Goal: Information Seeking & Learning: Learn about a topic

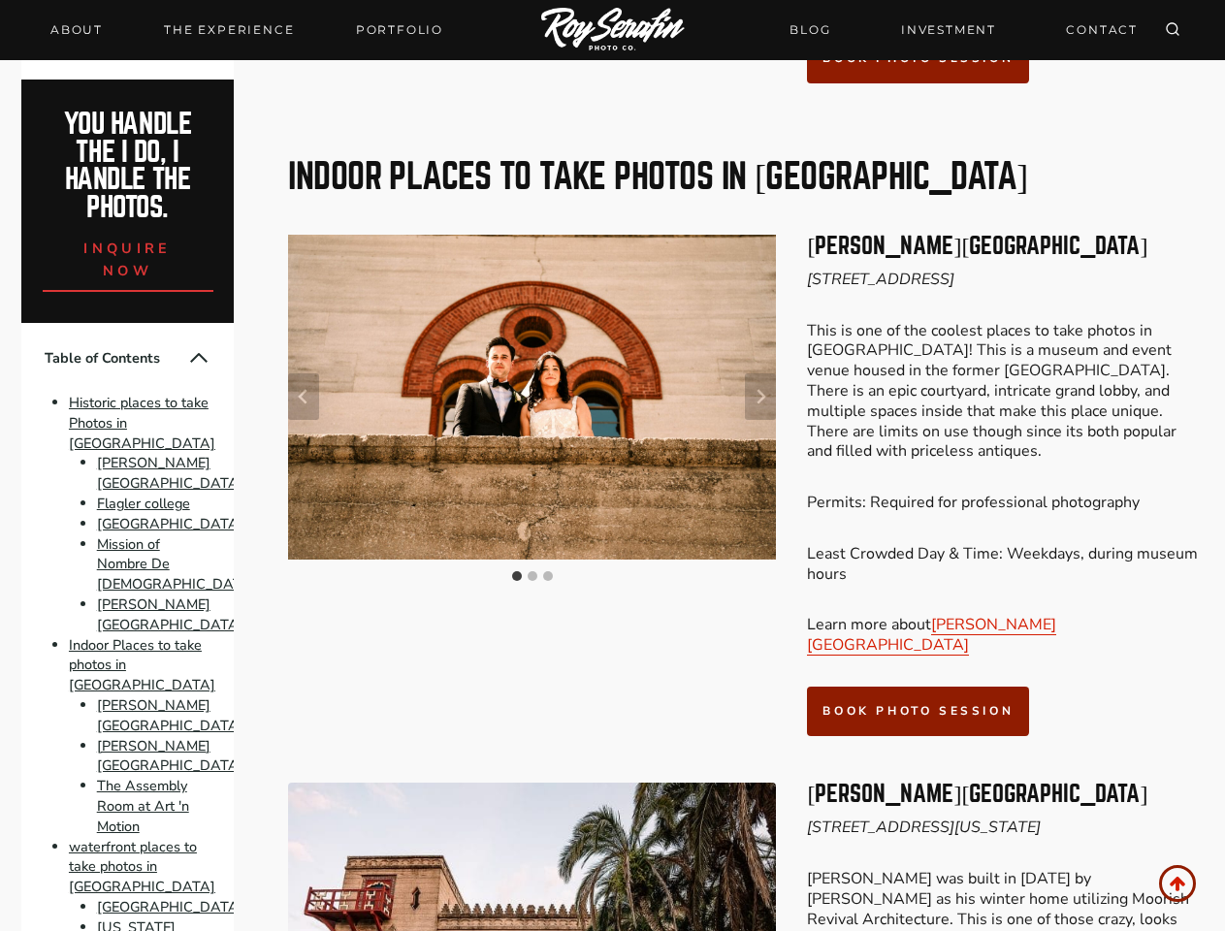
click at [612, 465] on div at bounding box center [532, 411] width 488 height 352
click at [1172, 30] on icon "Search" at bounding box center [1173, 29] width 16 height 16
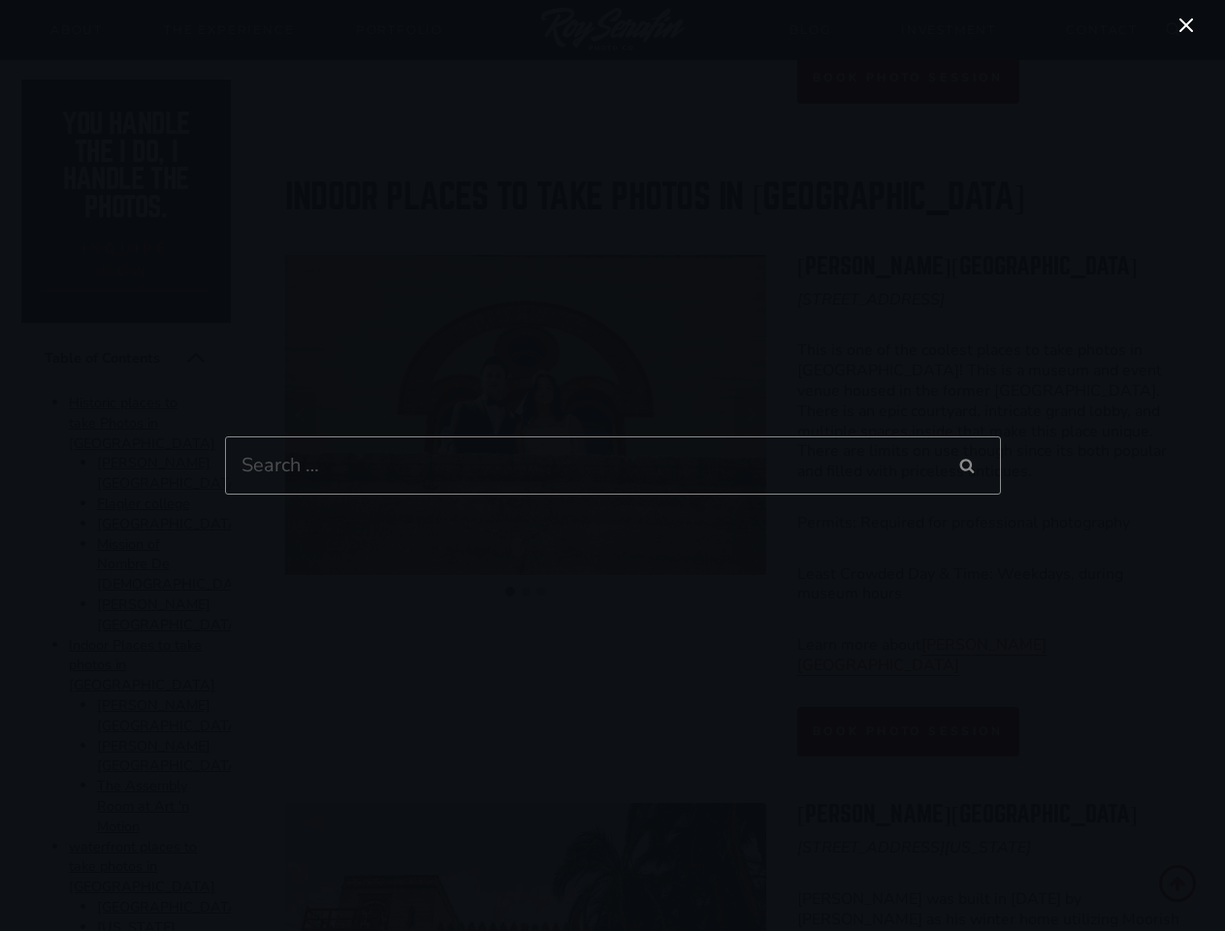
click at [303, 300] on div "Search for: Search Search" at bounding box center [612, 465] width 1225 height 931
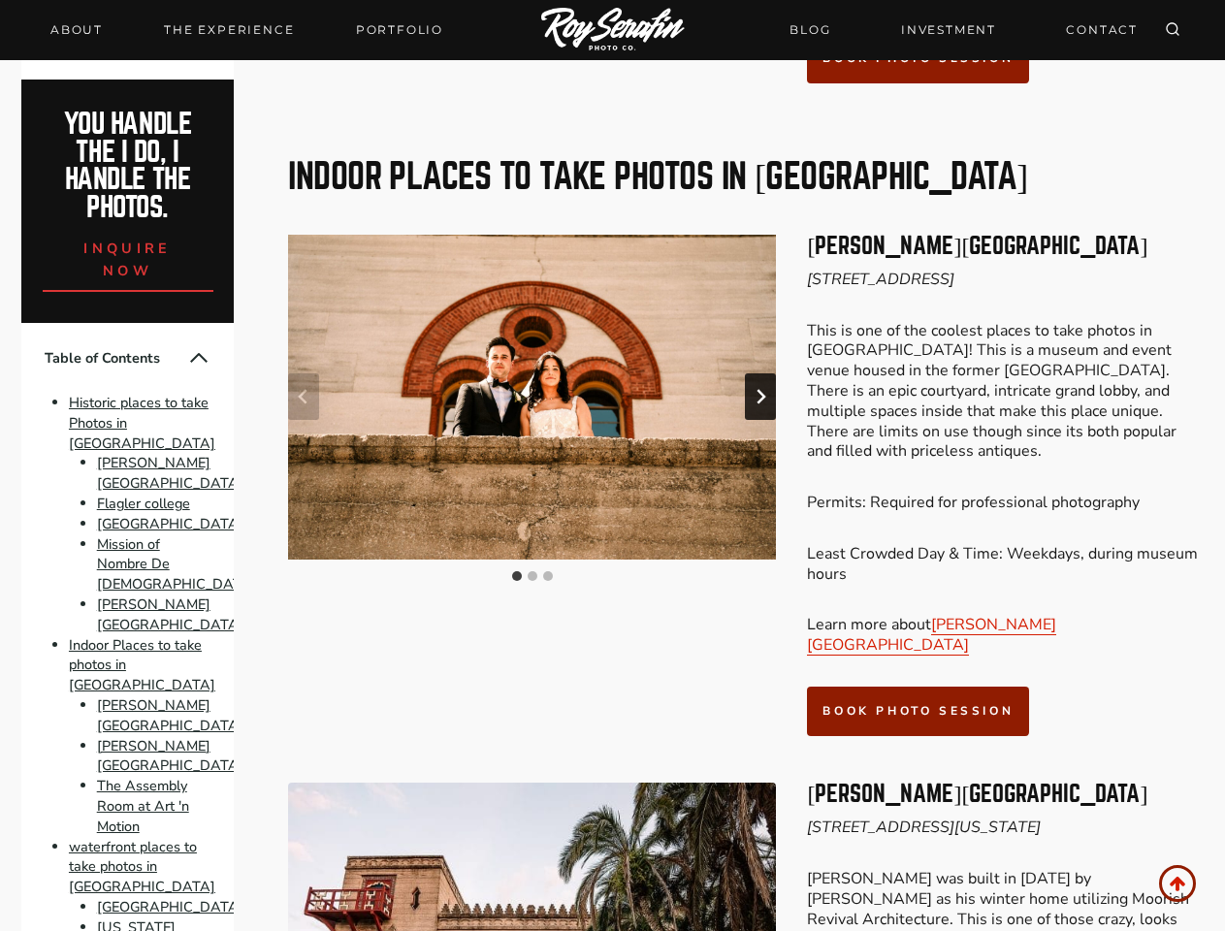
click at [760, 389] on icon "Next slide" at bounding box center [760, 397] width 16 height 16
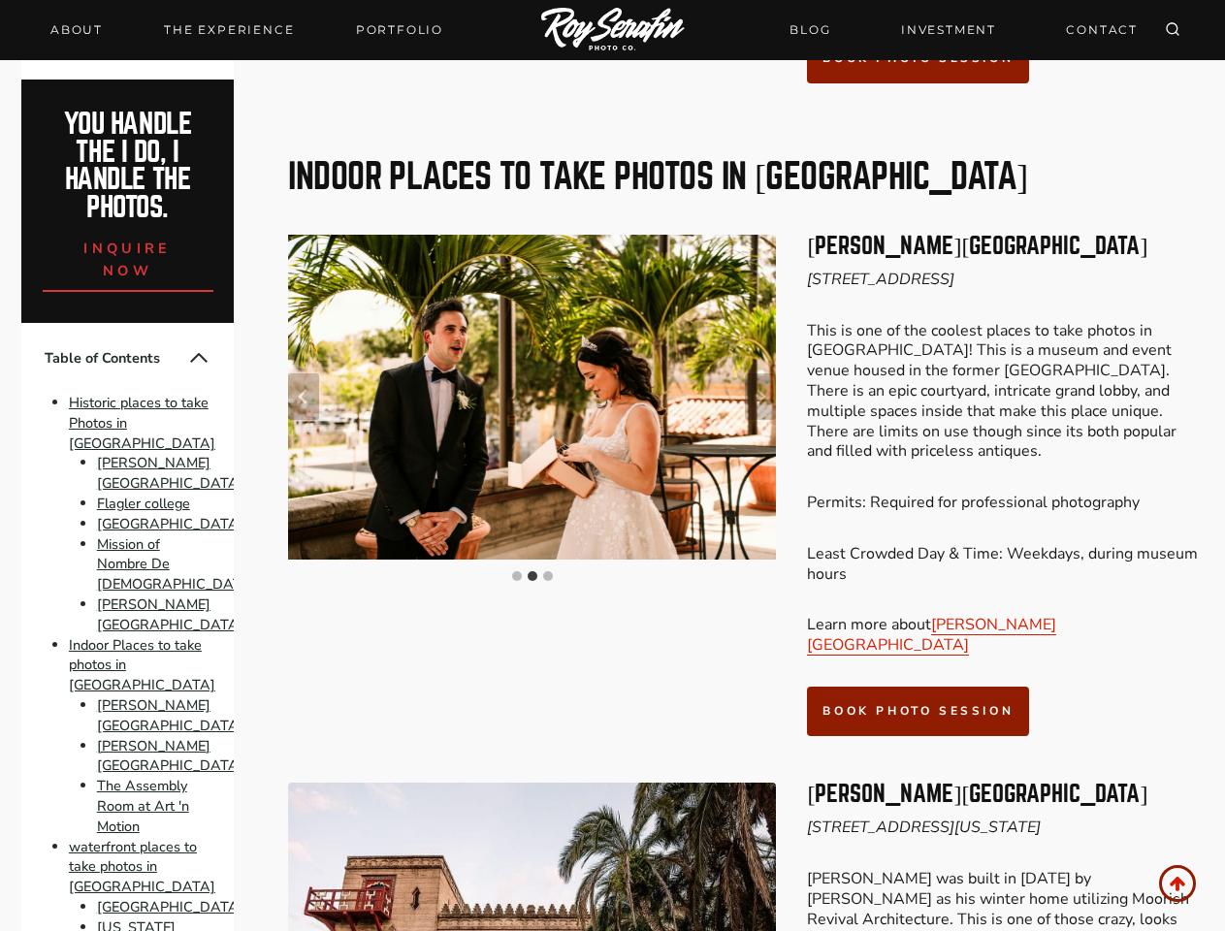
click at [531, 299] on img "2 of 3" at bounding box center [532, 397] width 488 height 325
click at [517, 571] on button "Go to slide 1" at bounding box center [517, 576] width 10 height 10
click at [532, 571] on button "Go to slide 2" at bounding box center [532, 576] width 10 height 10
click at [548, 571] on button "Go to slide 3" at bounding box center [548, 576] width 10 height 10
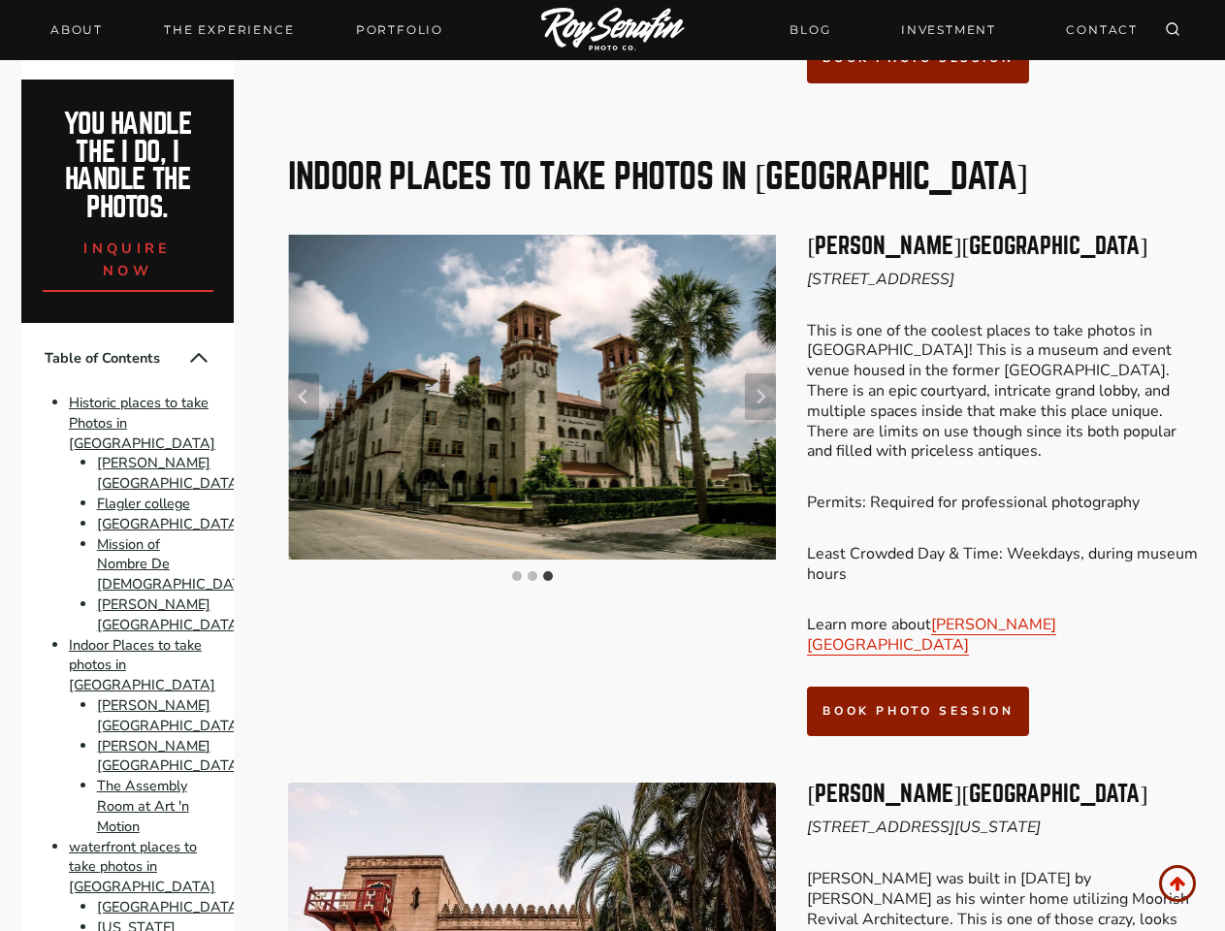
click at [187, 358] on button "Collapse Table of Contents" at bounding box center [198, 357] width 23 height 23
